Goal: Transaction & Acquisition: Purchase product/service

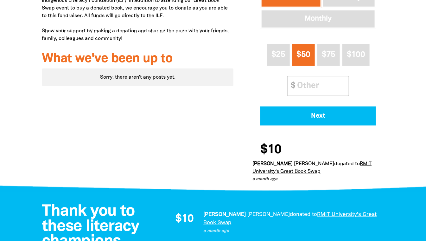
scroll to position [215, 0]
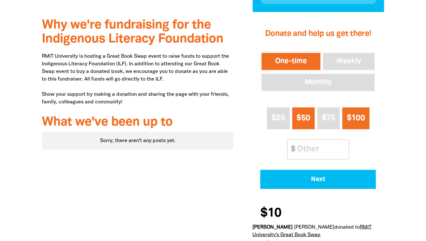
click at [355, 116] on span "$100" at bounding box center [356, 117] width 18 height 7
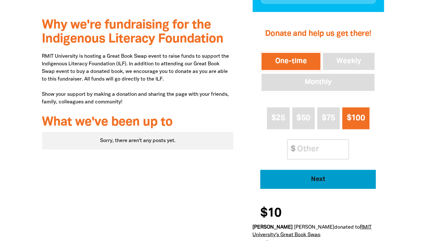
click at [317, 181] on span "Next" at bounding box center [318, 179] width 98 height 6
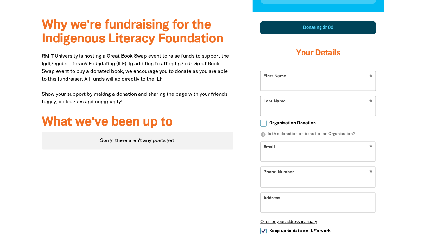
scroll to position [221, 0]
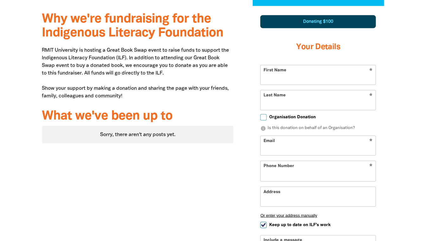
select select "AU"
click at [302, 77] on input "First Name" at bounding box center [318, 74] width 115 height 19
type input "Myly"
type input "[PERSON_NAME]"
type input "myly.nguyen@rmit.edu.au"
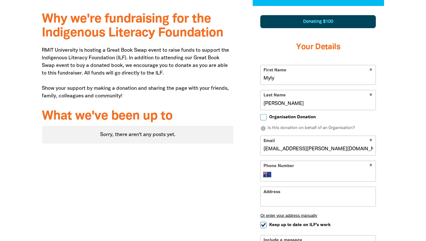
type input "+61 432 225 950"
type input "PO Box 243, ALTONA NORTH VIC 3025"
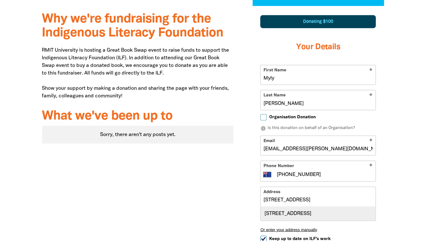
click at [348, 211] on div "PO Box 243, ALTONA NORTH VIC 3025" at bounding box center [318, 213] width 115 height 14
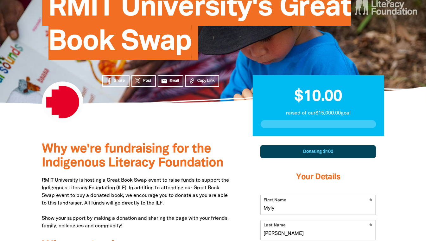
scroll to position [61, 0]
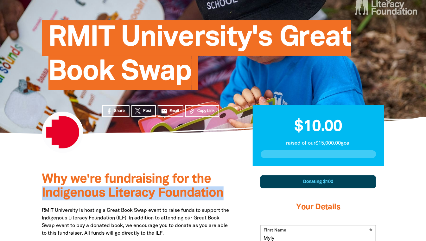
drag, startPoint x: 43, startPoint y: 195, endPoint x: 223, endPoint y: 198, distance: 179.9
click at [223, 198] on h3 "Why we're fundraising for the Indigenous Literacy Foundation" at bounding box center [138, 186] width 192 height 28
copy span "Indigenous Literacy Foundation"
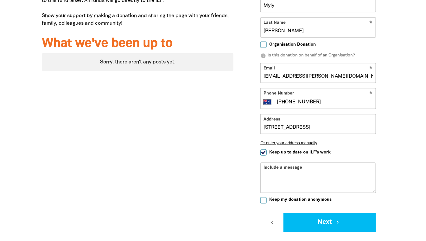
scroll to position [300, 0]
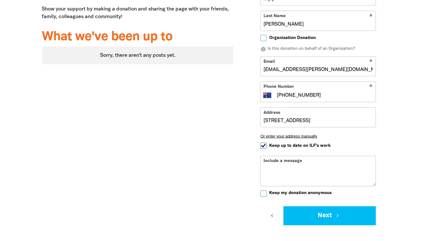
click at [265, 159] on div "Include a message" at bounding box center [318, 171] width 116 height 30
click at [271, 159] on div "Include a message" at bounding box center [318, 171] width 116 height 30
click at [302, 159] on div "Include a message" at bounding box center [318, 171] width 116 height 30
click at [319, 167] on textarea "Include a message" at bounding box center [318, 176] width 115 height 20
paste textarea "Let’s turn the page toward a more inclusive and empowered future. The ILF Book …"
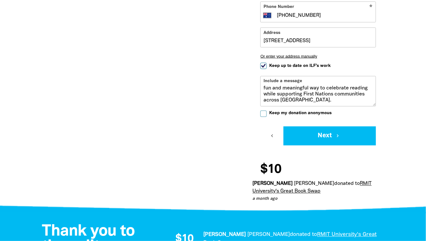
scroll to position [385, 0]
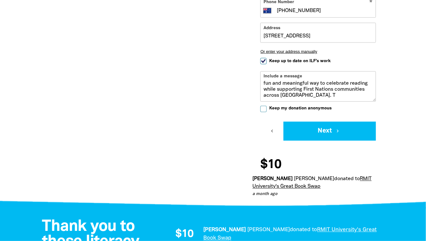
paste textarea "this is your chance to make a difference"
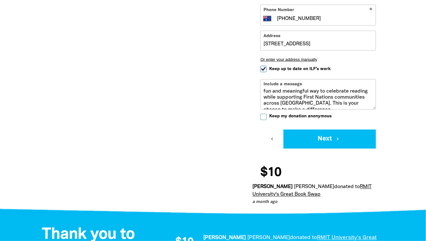
scroll to position [19, 0]
click at [331, 100] on textarea "Let’s turn the page toward a more inclusive and empowered future. The ILF Book …" at bounding box center [318, 99] width 115 height 20
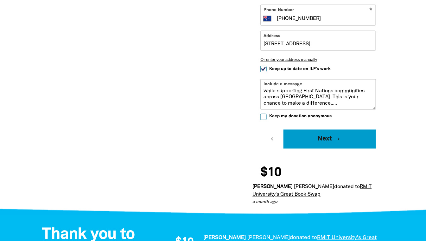
type textarea "Let’s turn the page toward a more inclusive and empowered future. The ILF Book …"
click at [323, 139] on button "Next chevron_right" at bounding box center [329, 138] width 92 height 19
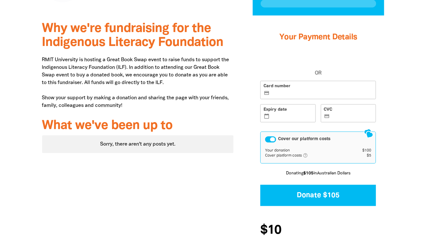
scroll to position [206, 0]
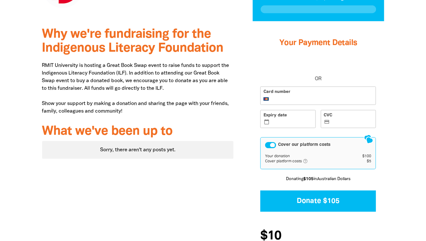
click at [268, 144] on div "Cover our platform costs" at bounding box center [270, 145] width 11 height 6
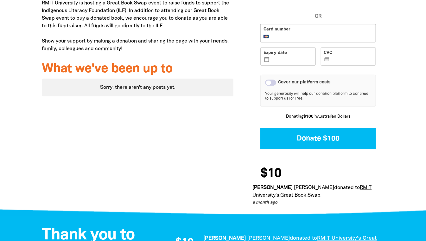
scroll to position [283, 0]
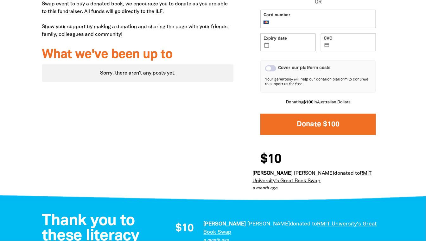
click at [325, 122] on button "Donate $100" at bounding box center [318, 124] width 116 height 21
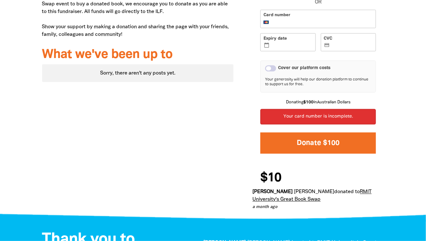
click at [319, 144] on button "Donate $100" at bounding box center [318, 142] width 116 height 21
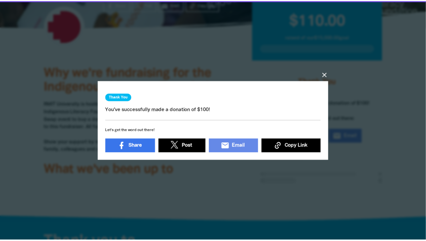
scroll to position [166, 0]
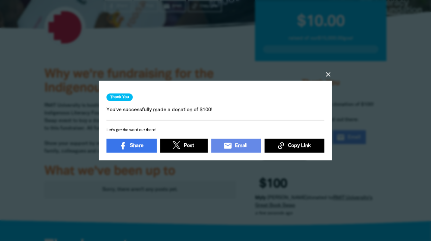
click at [328, 71] on icon "close" at bounding box center [328, 75] width 8 height 8
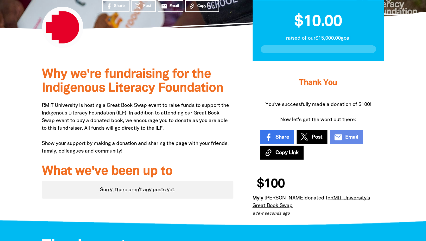
click at [408, 88] on div at bounding box center [213, 141] width 426 height 161
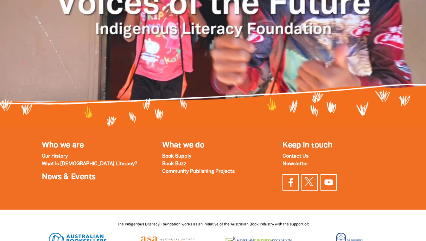
scroll to position [744, 0]
